Goal: Task Accomplishment & Management: Manage account settings

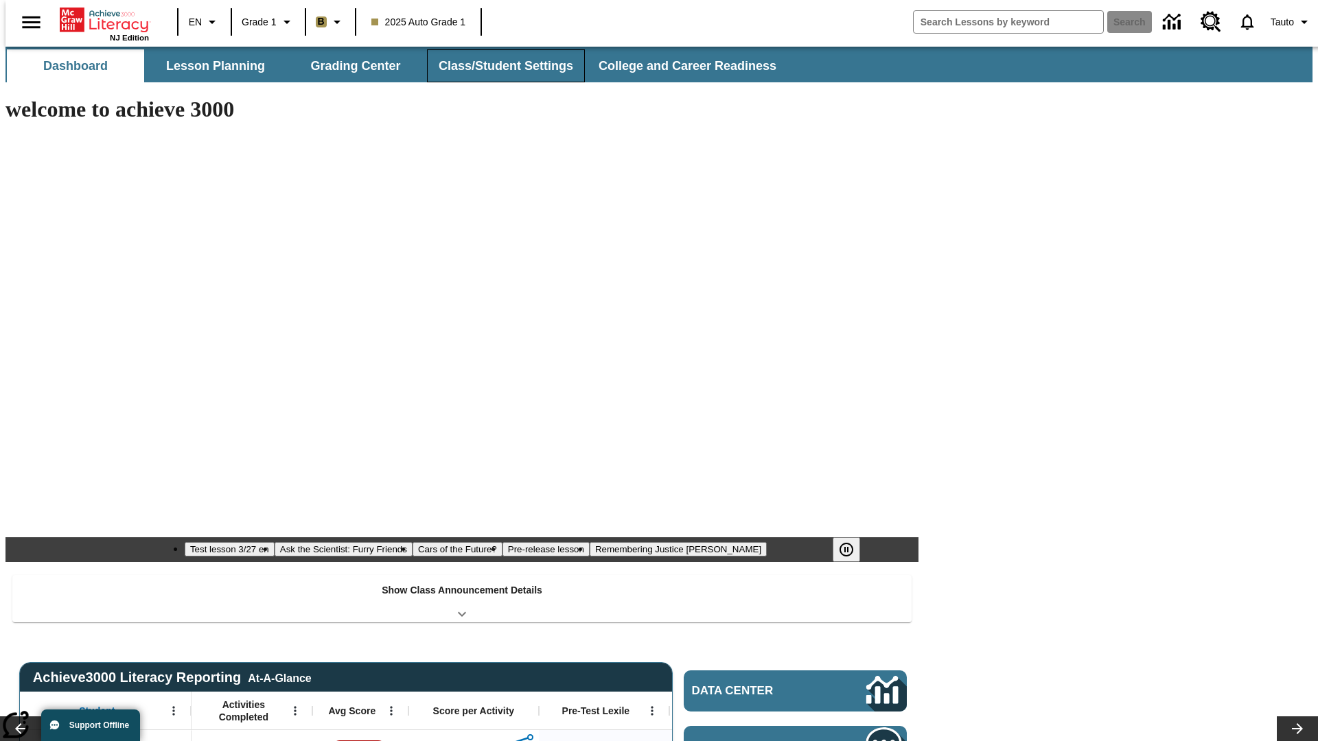
click at [498, 66] on button "Class/Student Settings" at bounding box center [506, 65] width 158 height 33
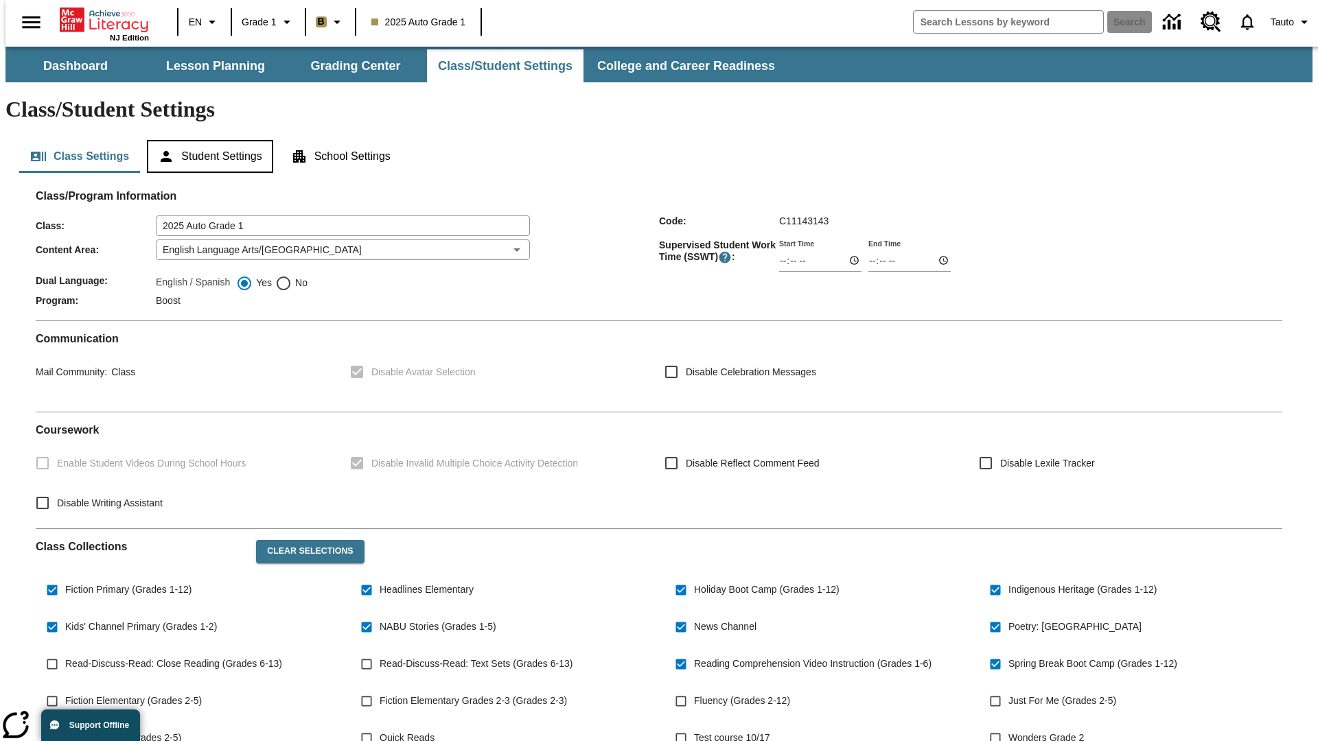
click at [207, 140] on button "Student Settings" at bounding box center [210, 156] width 126 height 33
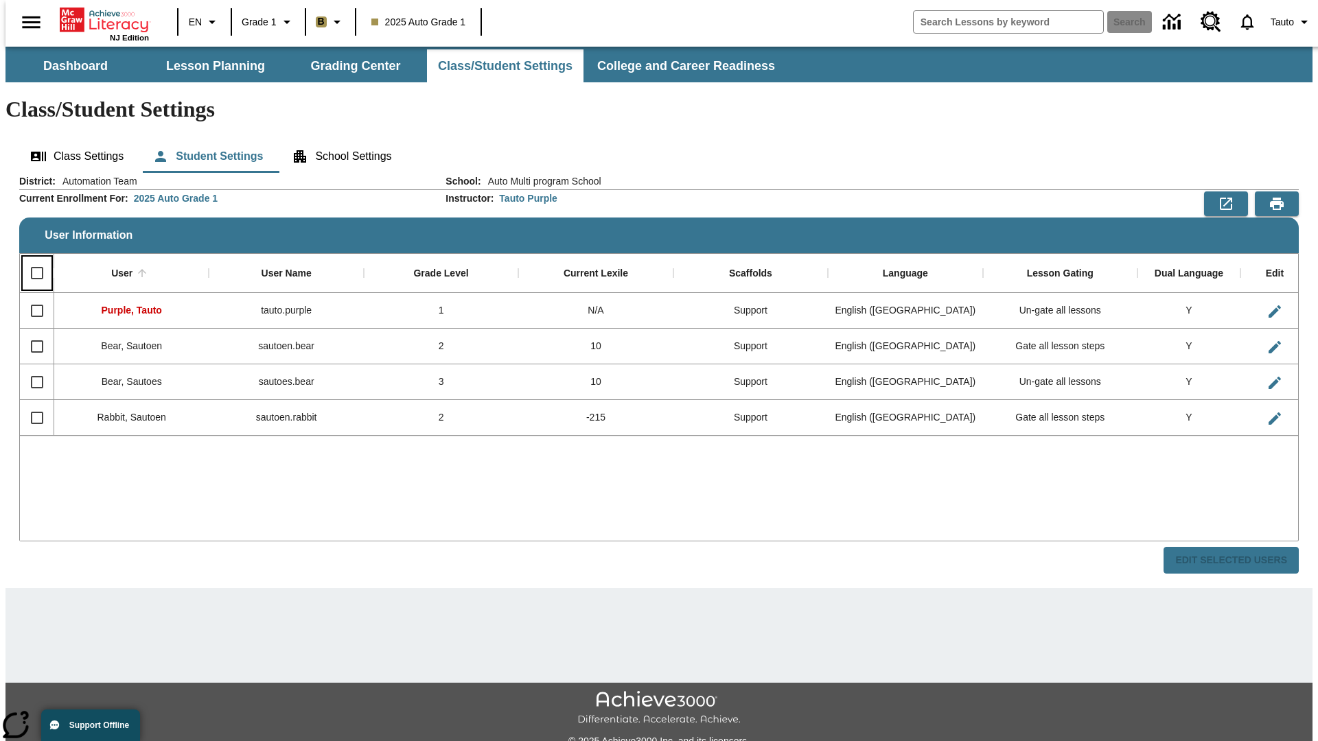
click at [31, 259] on input "Select all rows" at bounding box center [37, 273] width 29 height 29
checkbox input "true"
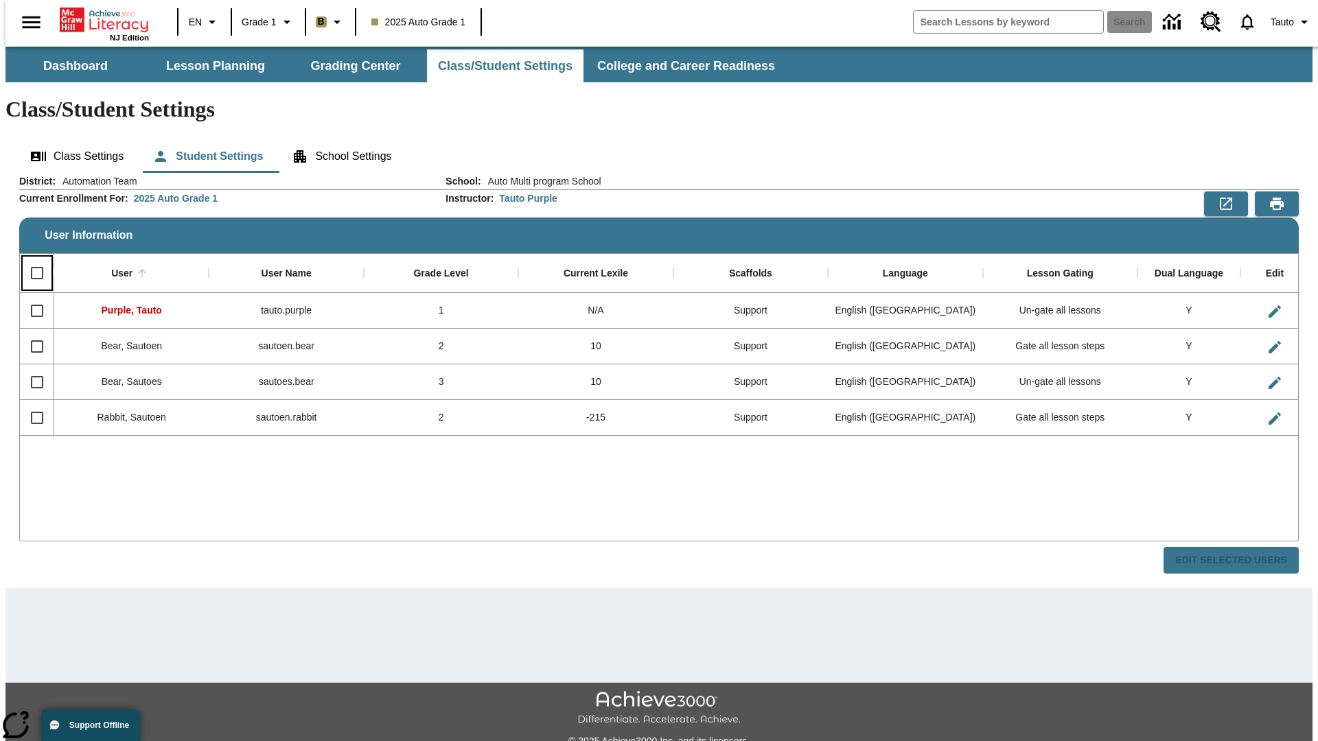
checkbox input "true"
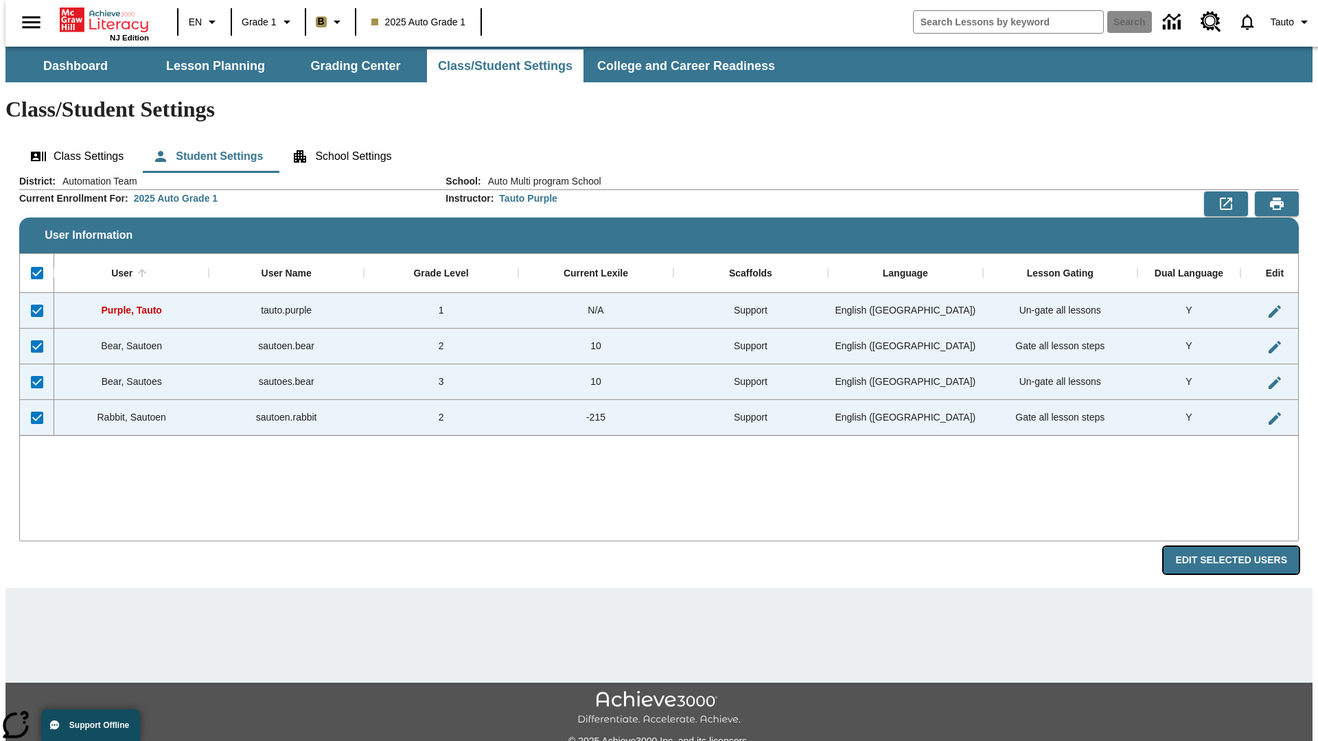
click at [1242, 547] on button "Edit Selected Users" at bounding box center [1230, 560] width 135 height 27
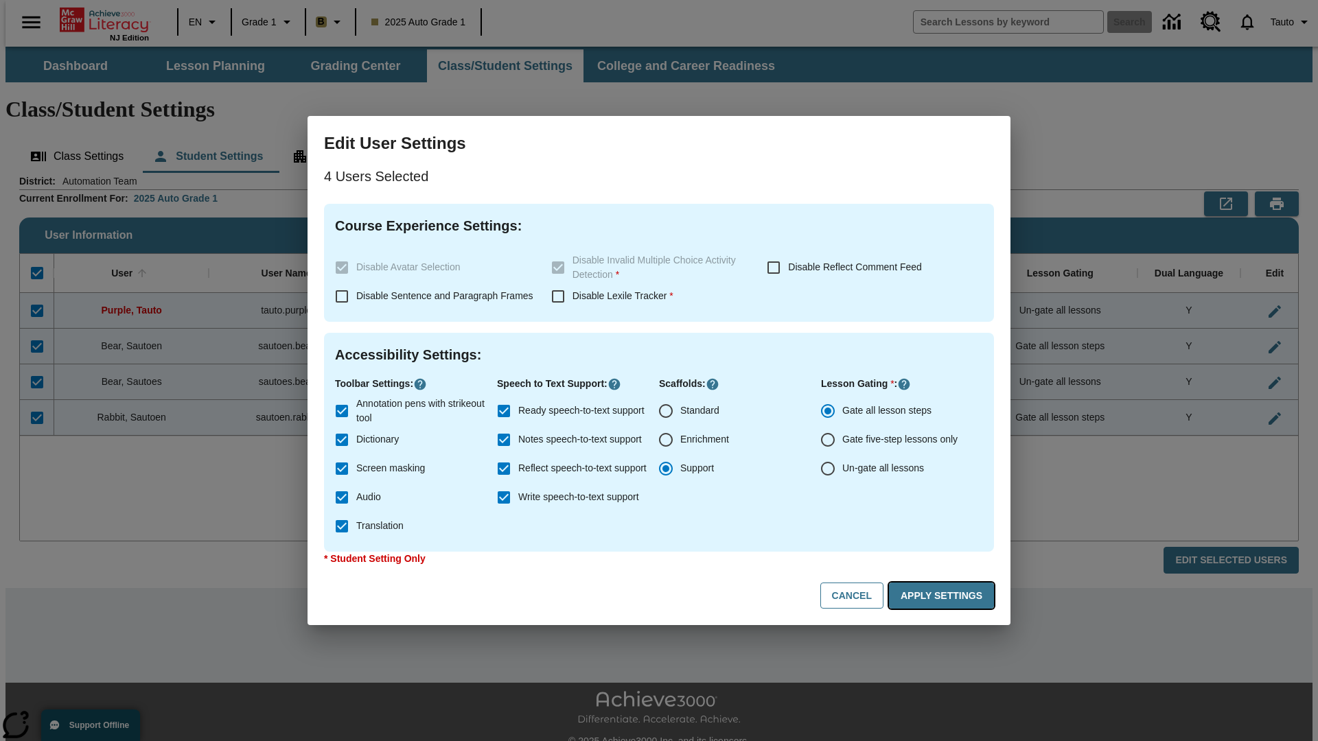
click at [944, 596] on button "Apply Settings" at bounding box center [941, 596] width 105 height 27
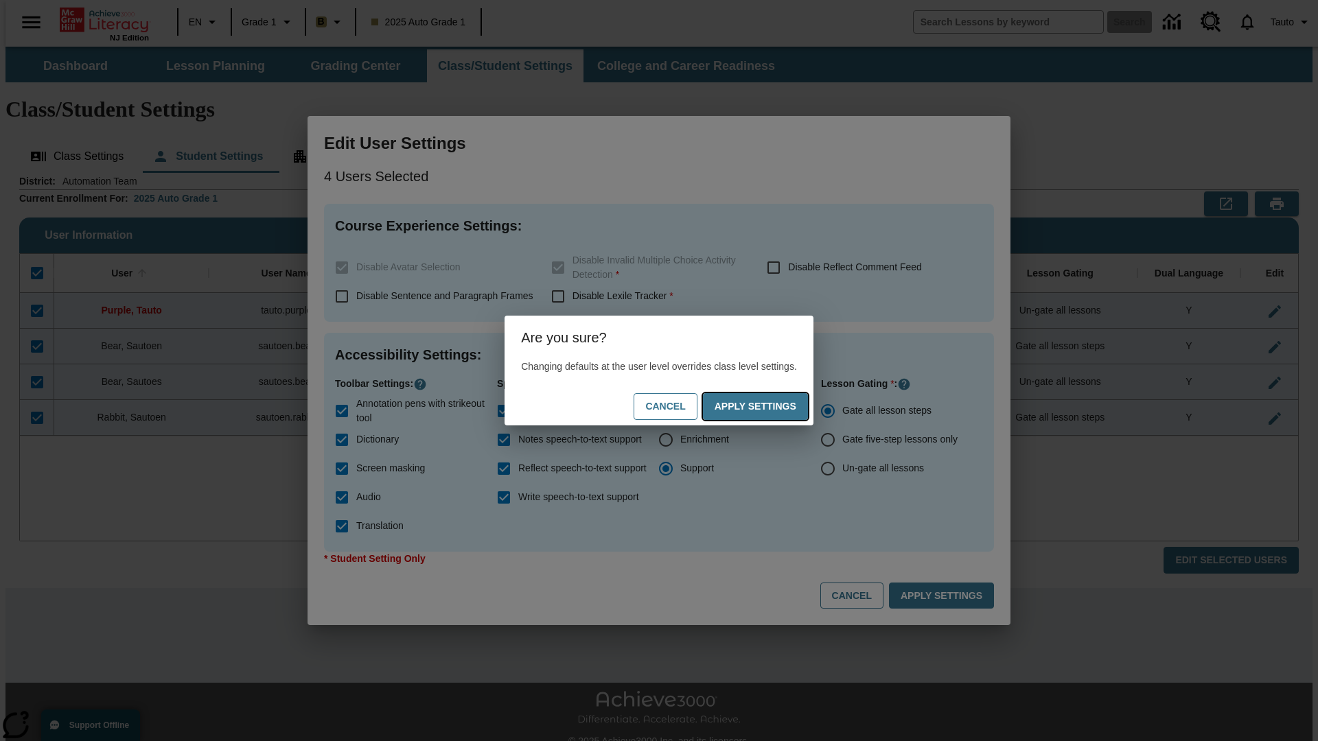
click at [769, 406] on button "Apply Settings" at bounding box center [755, 406] width 105 height 27
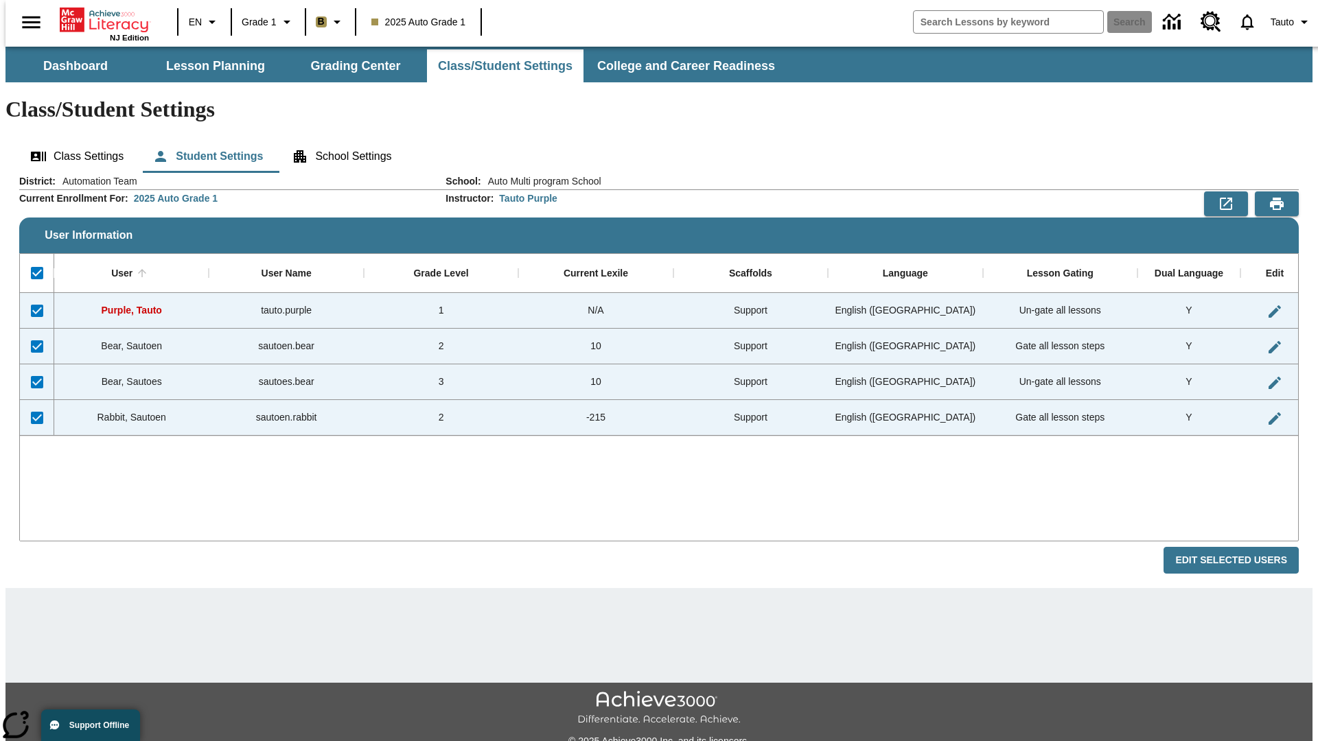
checkbox input "false"
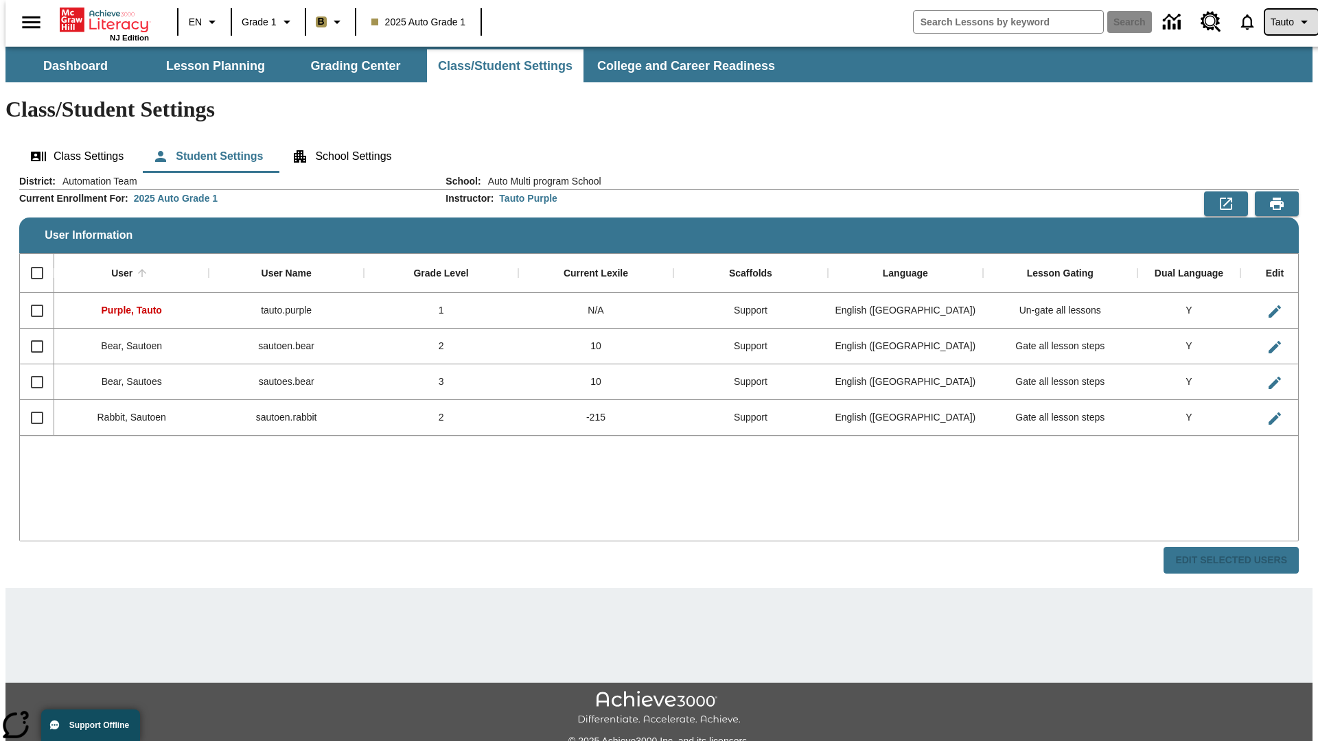
click at [1284, 22] on span "Tauto" at bounding box center [1282, 22] width 23 height 14
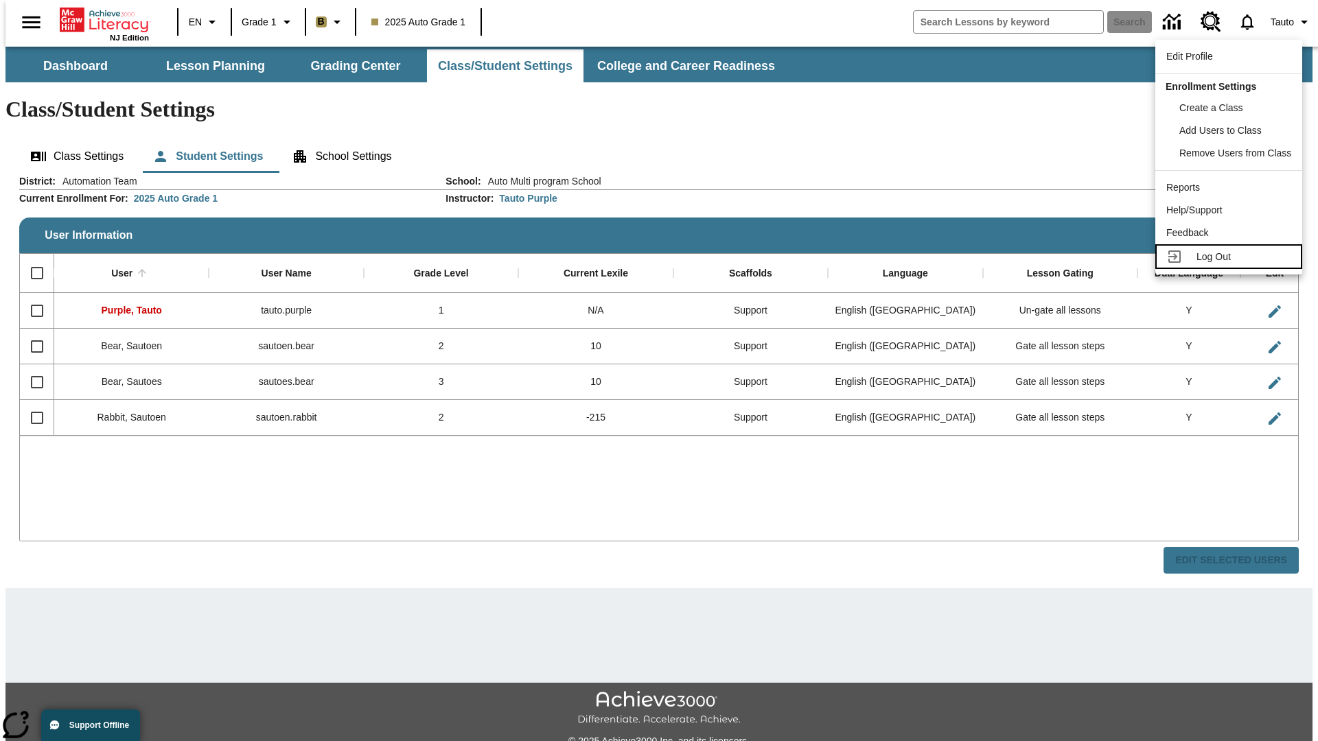
click at [1231, 257] on span "Log Out" at bounding box center [1213, 256] width 34 height 11
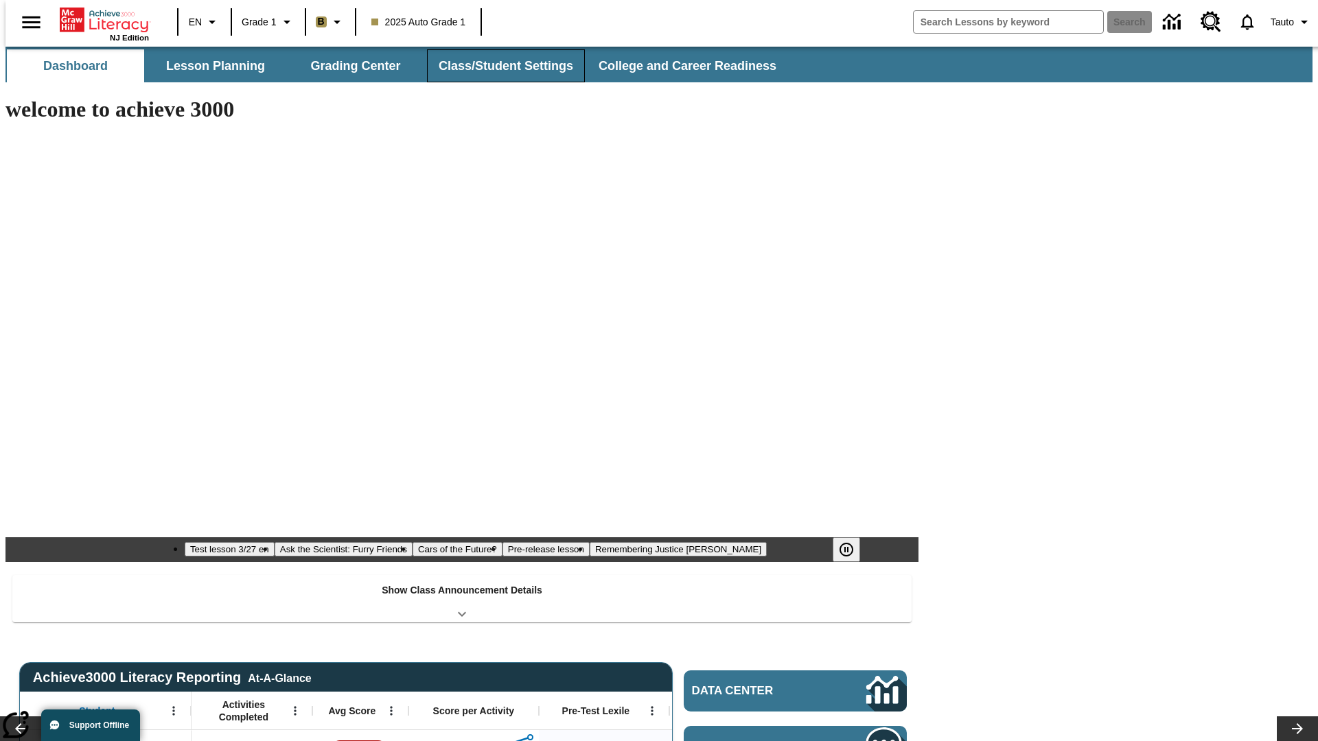
click at [498, 66] on button "Class/Student Settings" at bounding box center [506, 65] width 158 height 33
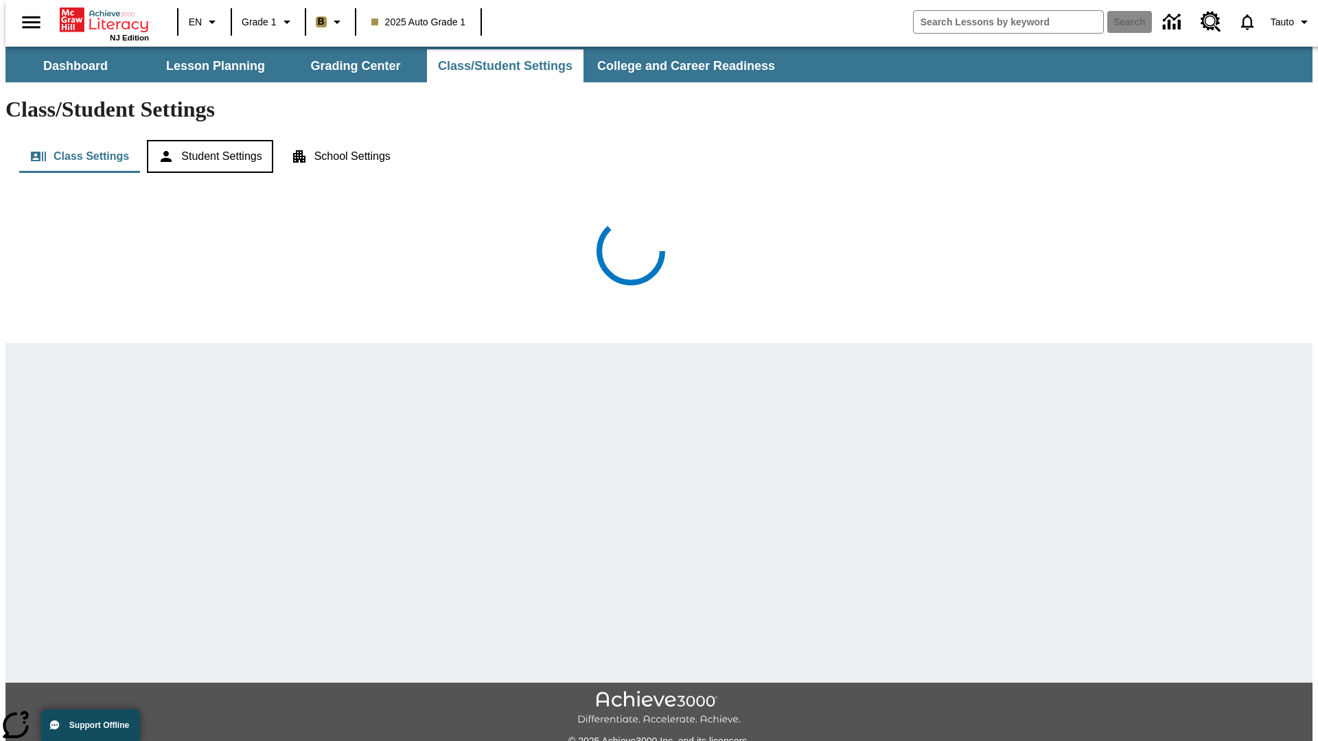
click at [207, 140] on button "Student Settings" at bounding box center [210, 156] width 126 height 33
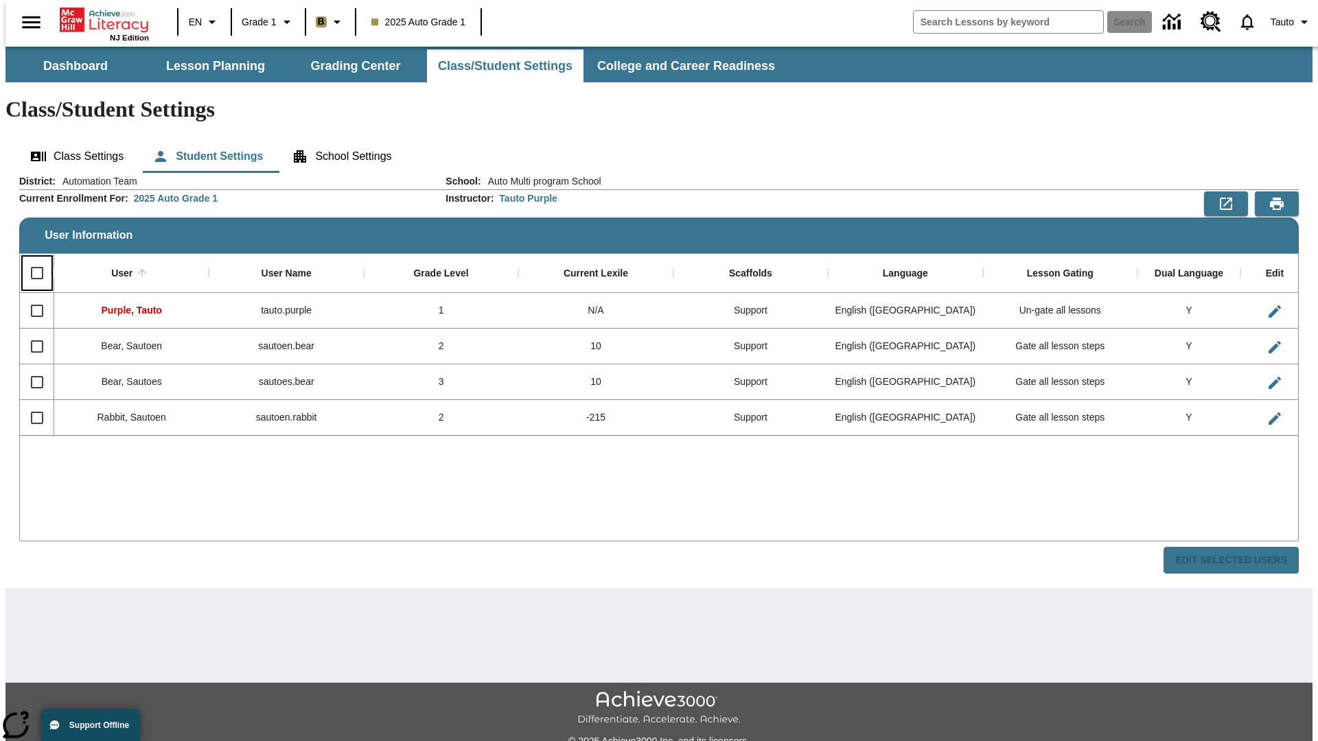
click at [31, 259] on input "Select all rows" at bounding box center [37, 273] width 29 height 29
checkbox input "true"
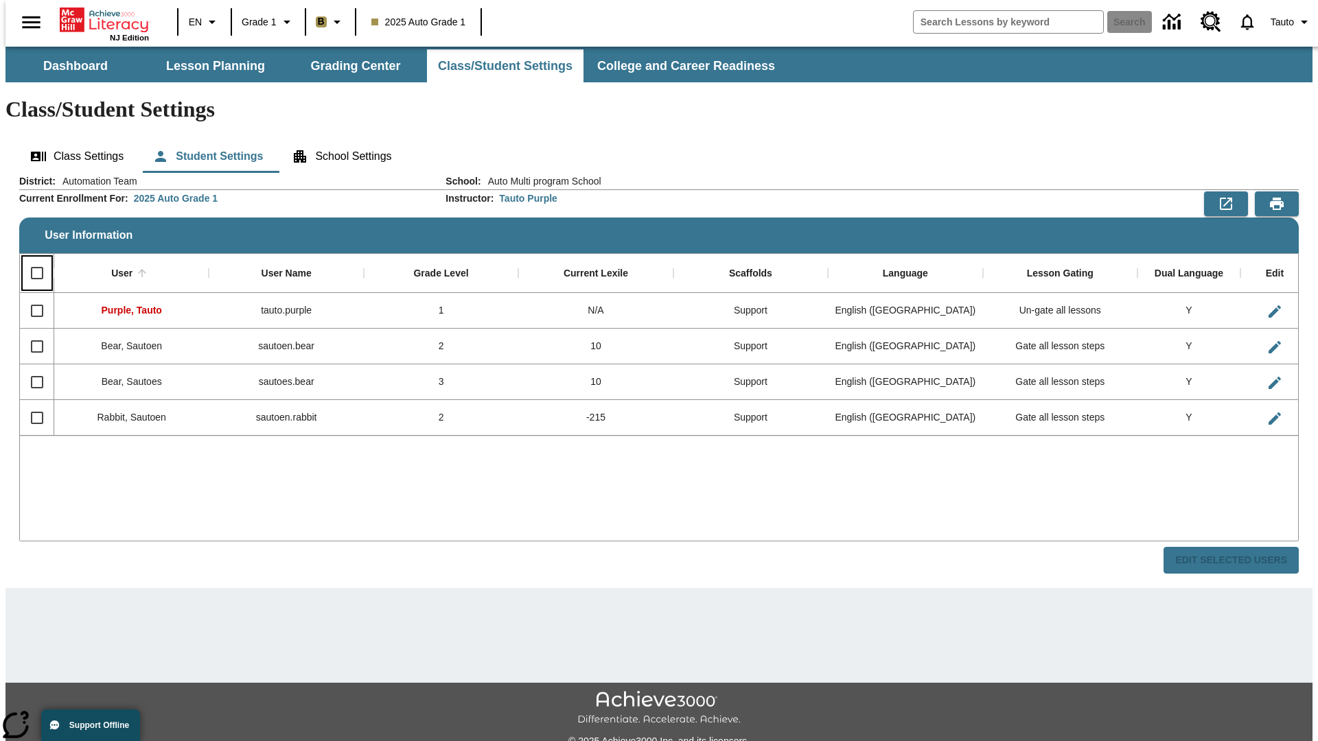
checkbox input "true"
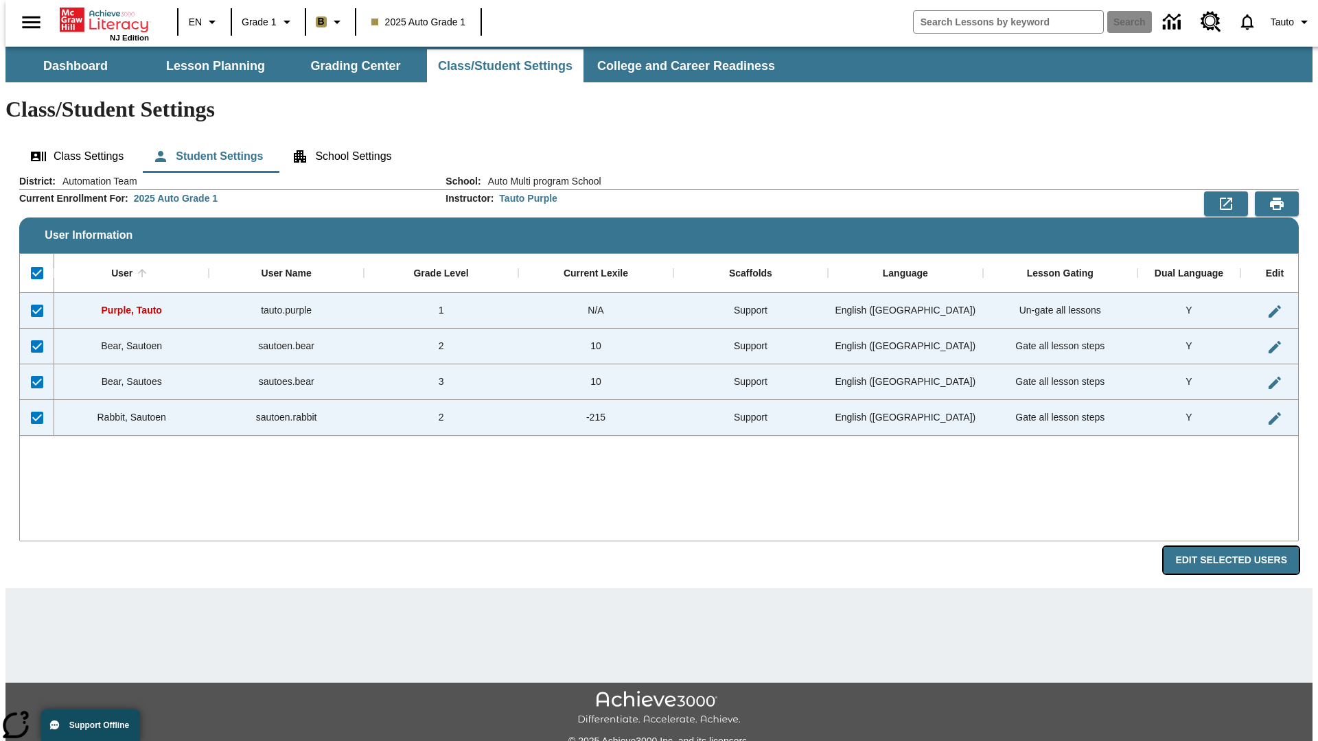
click at [1242, 547] on button "Edit Selected Users" at bounding box center [1230, 560] width 135 height 27
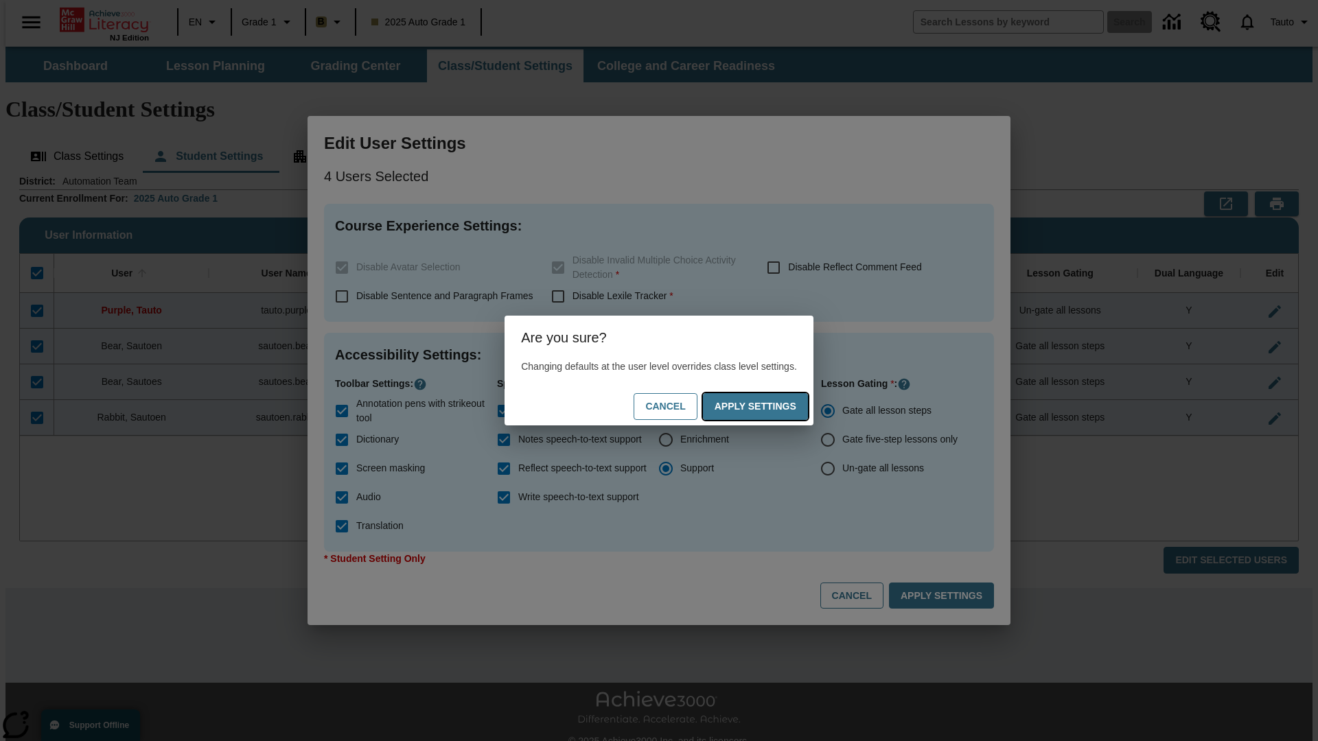
click at [769, 406] on button "Apply Settings" at bounding box center [755, 406] width 105 height 27
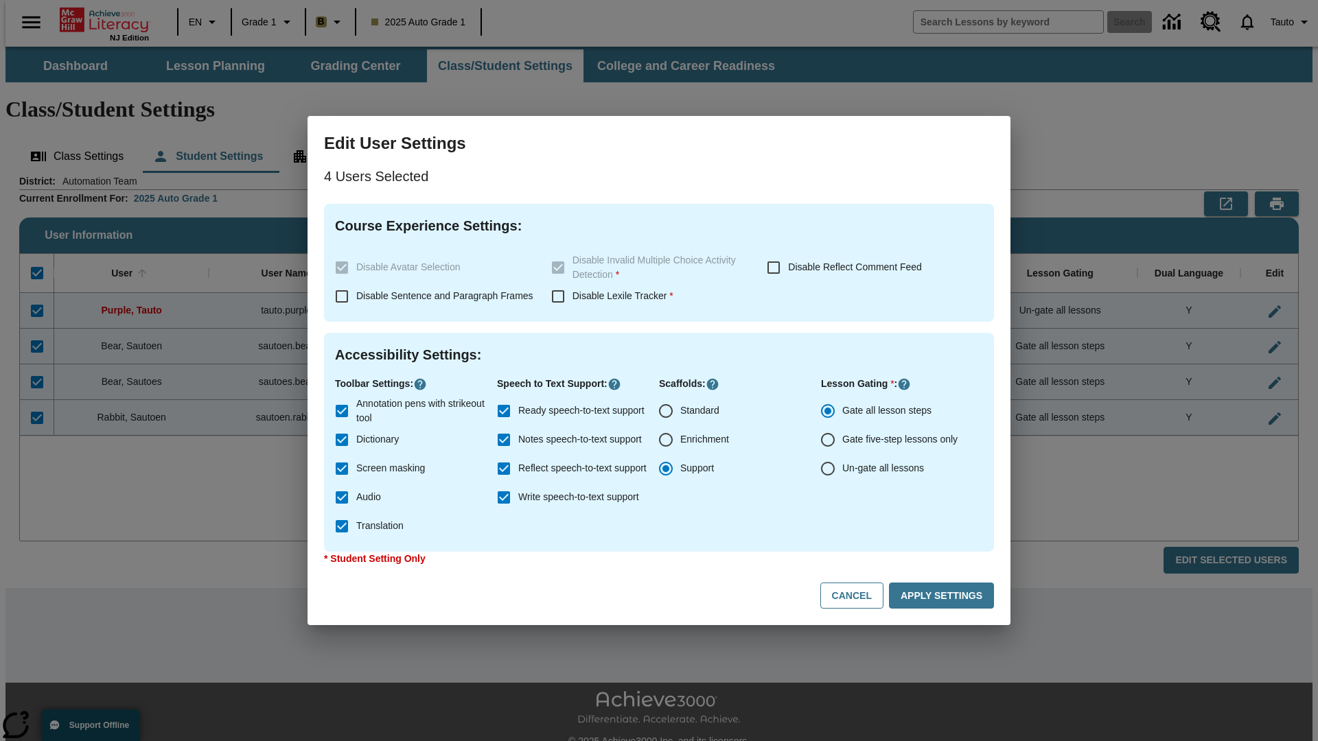
checkbox input "false"
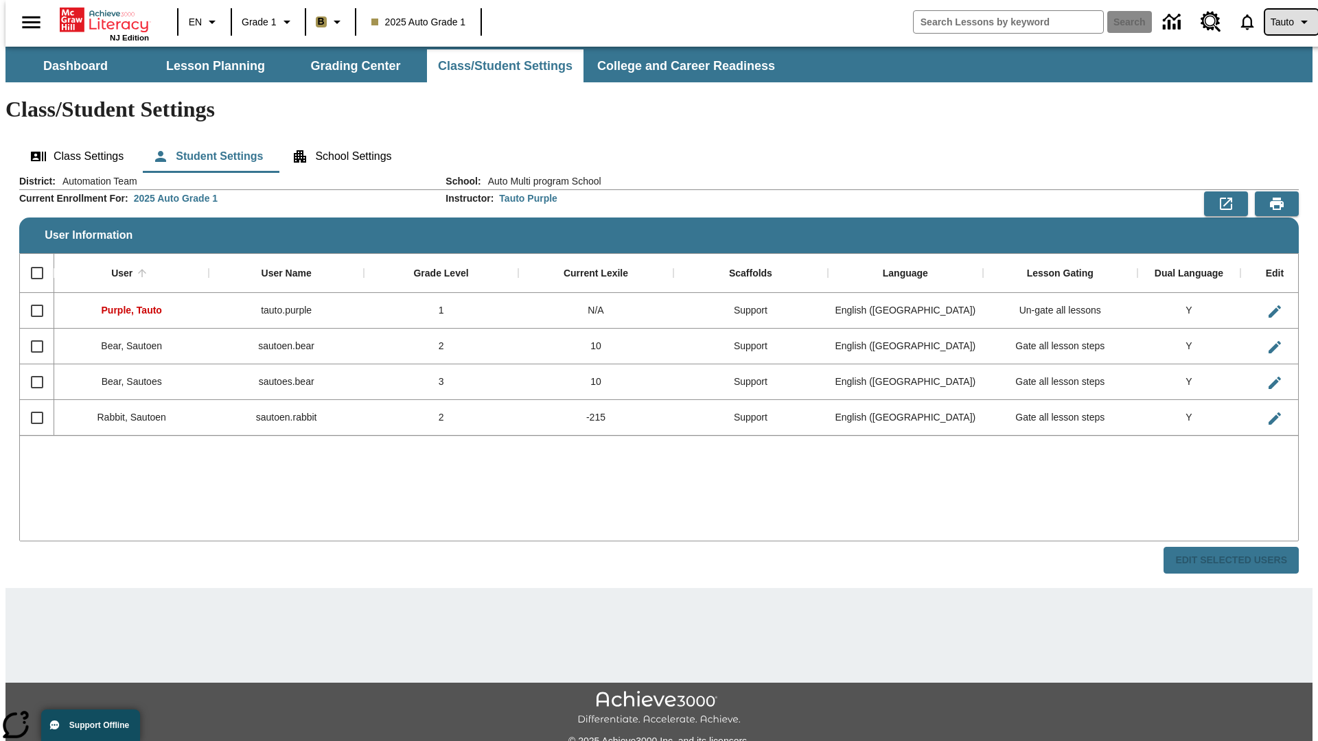
click at [1284, 22] on span "Tauto" at bounding box center [1282, 22] width 23 height 14
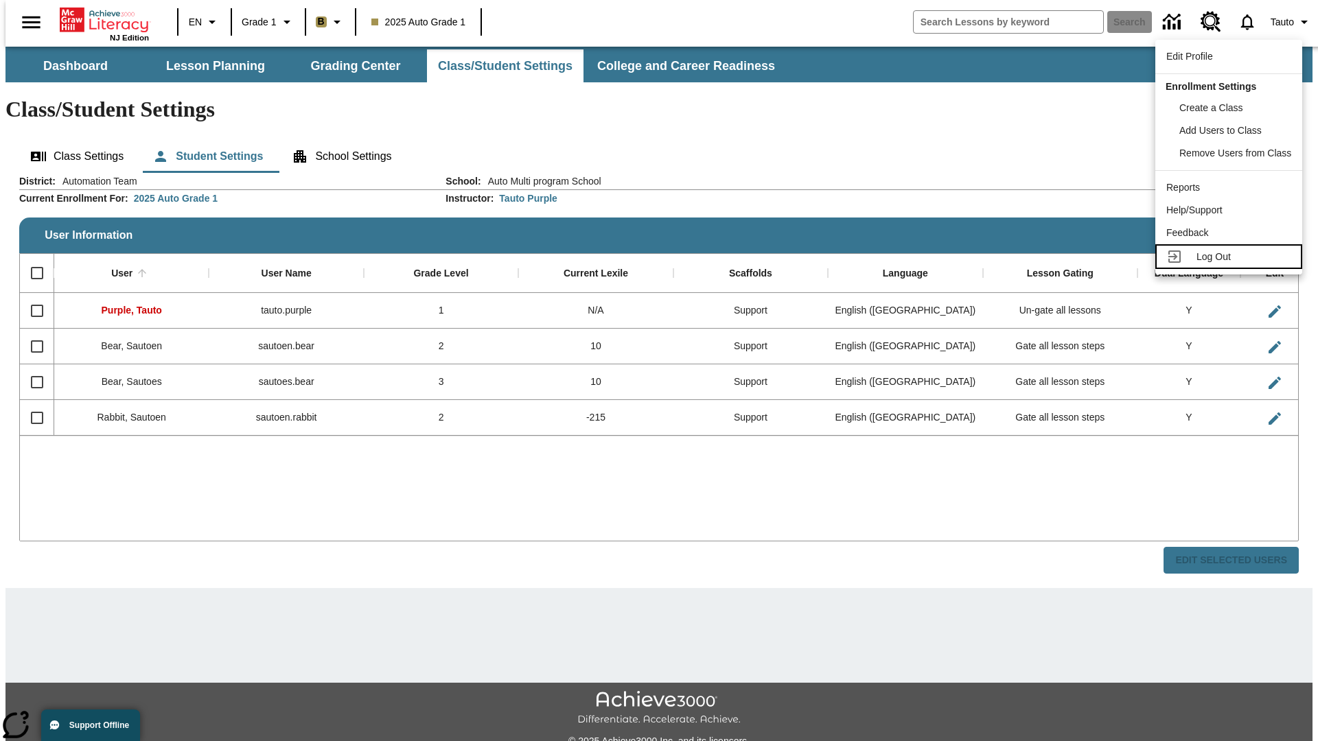
click at [1231, 257] on span "Log Out" at bounding box center [1213, 256] width 34 height 11
